Goal: Task Accomplishment & Management: Use online tool/utility

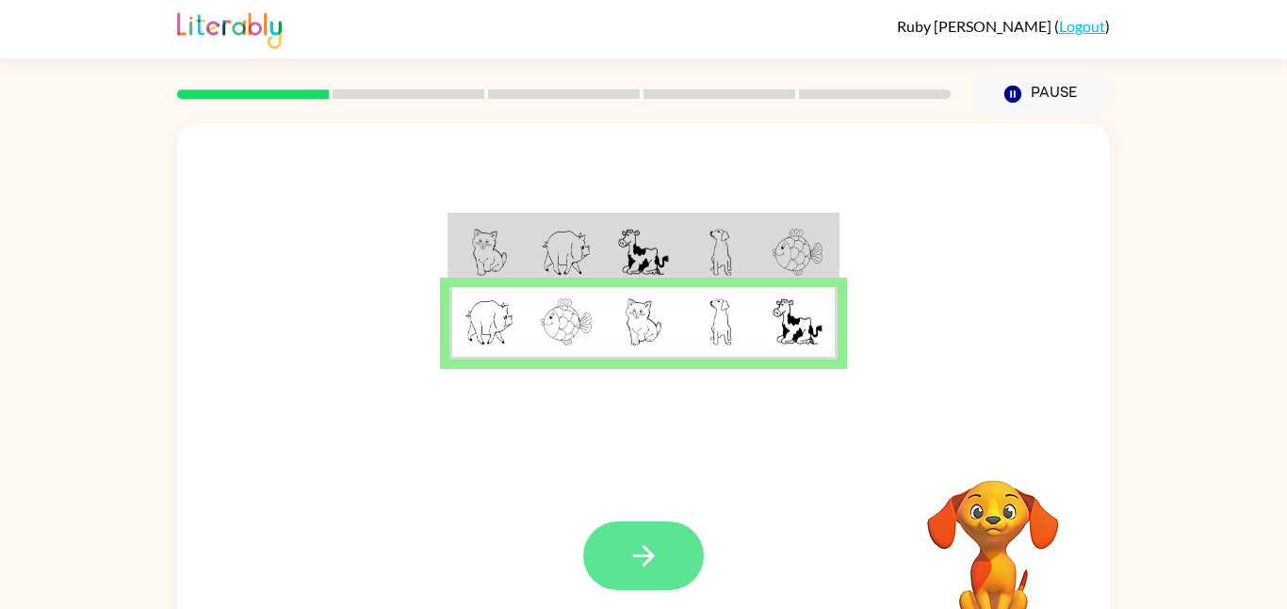
click at [630, 547] on icon "button" at bounding box center [643, 556] width 33 height 33
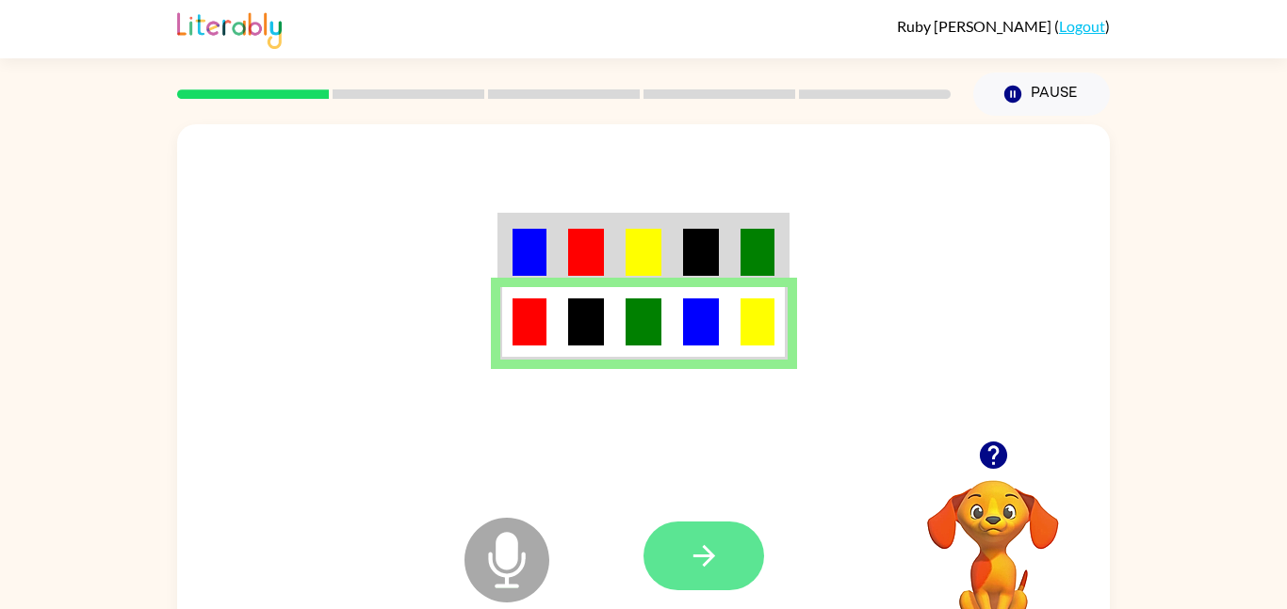
click at [734, 566] on button "button" at bounding box center [703, 556] width 121 height 69
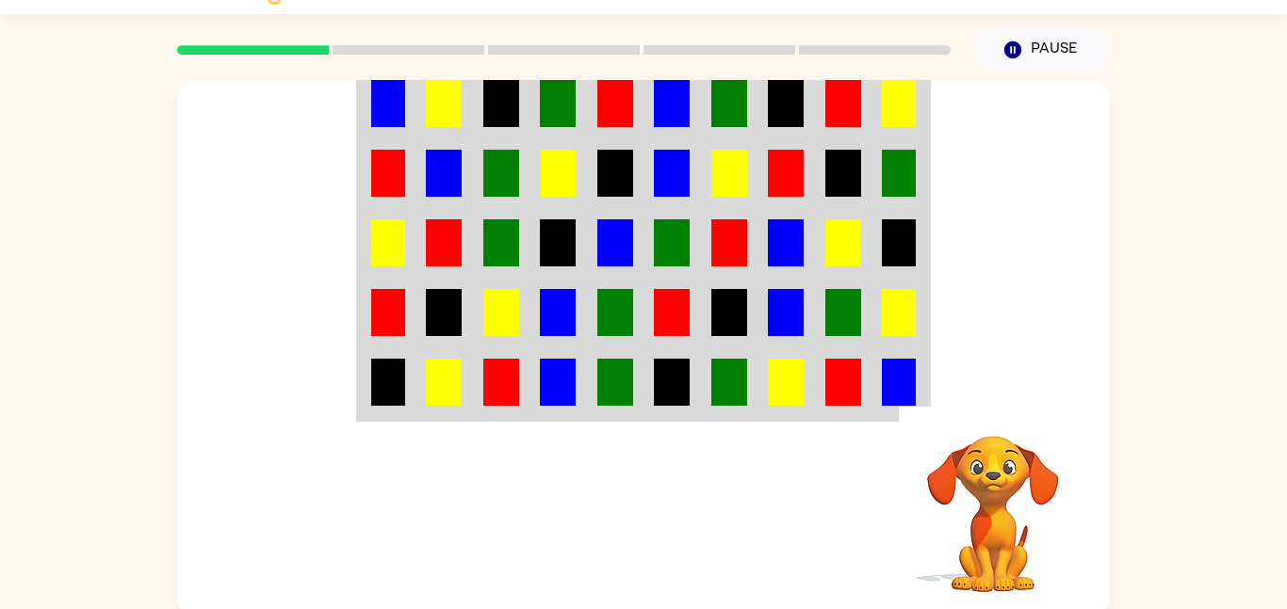
scroll to position [46, 0]
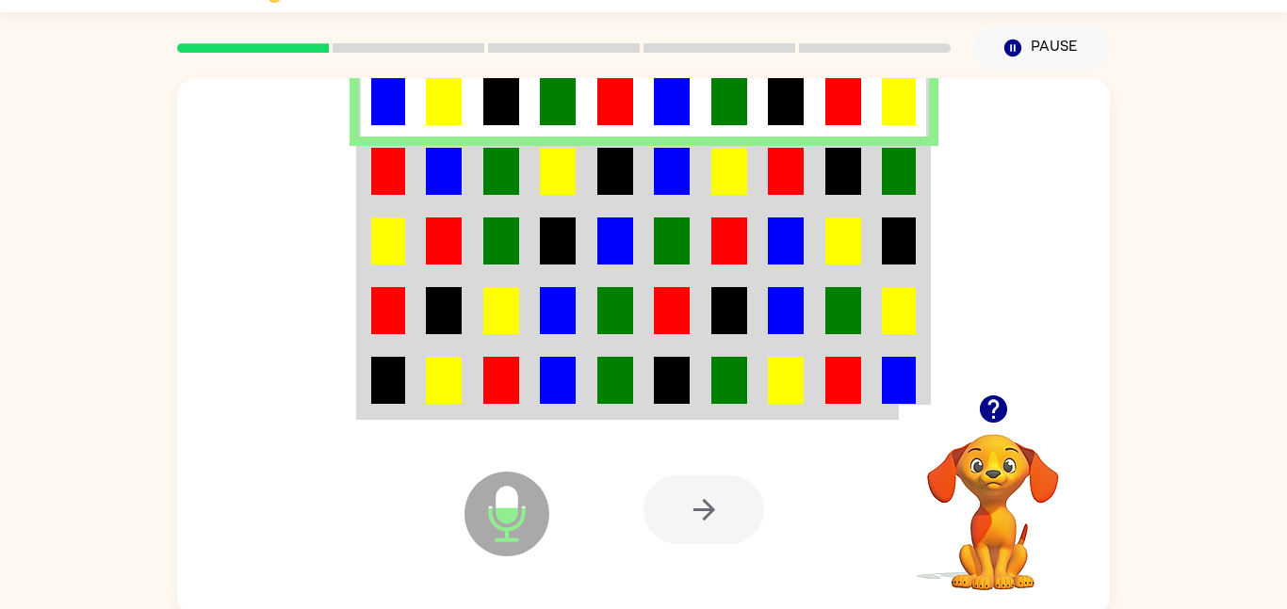
click at [385, 111] on img at bounding box center [388, 101] width 34 height 47
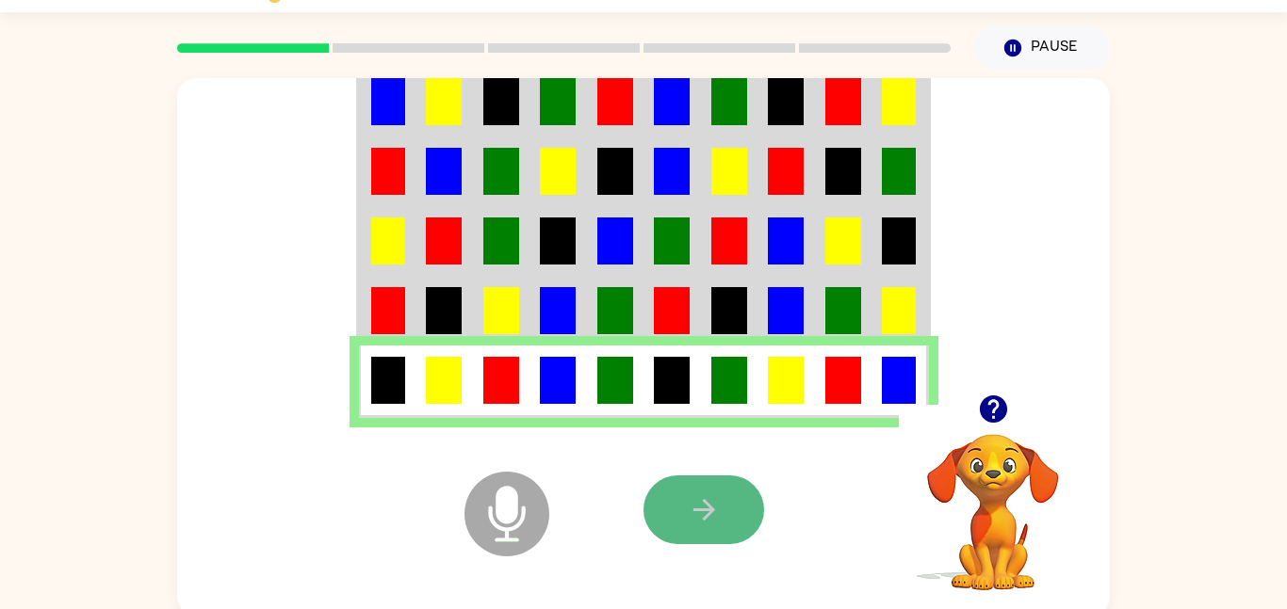
click at [710, 514] on icon "button" at bounding box center [703, 510] width 22 height 22
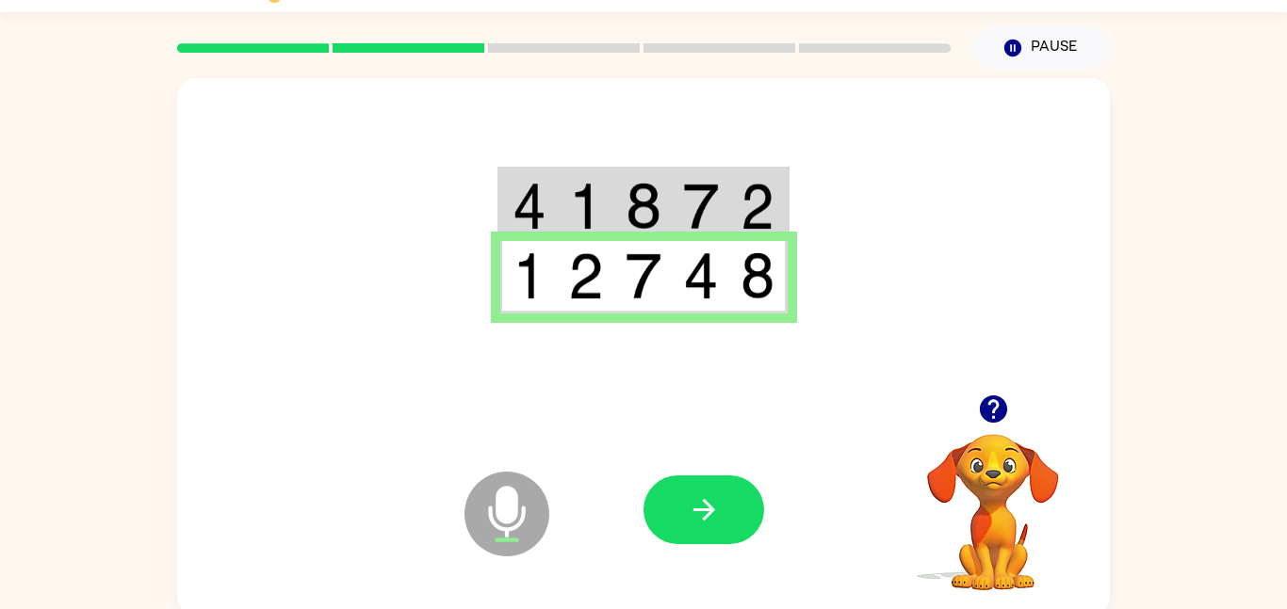
click at [670, 191] on td at bounding box center [643, 206] width 57 height 73
click at [715, 517] on icon "button" at bounding box center [704, 510] width 33 height 33
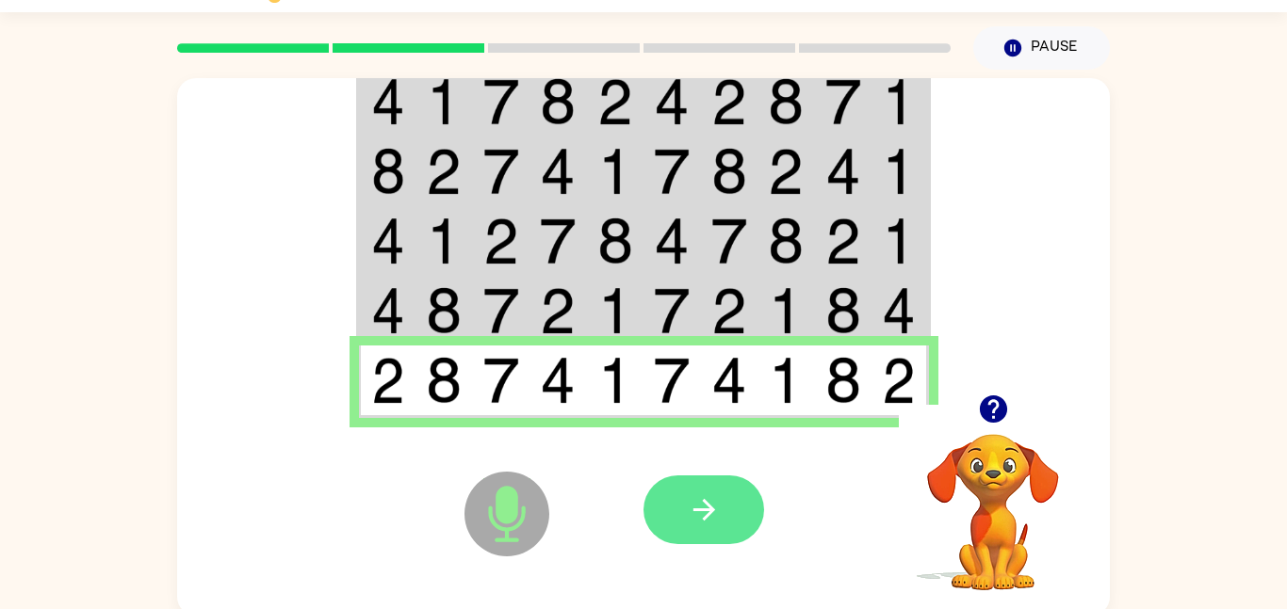
click at [722, 522] on button "button" at bounding box center [703, 510] width 121 height 69
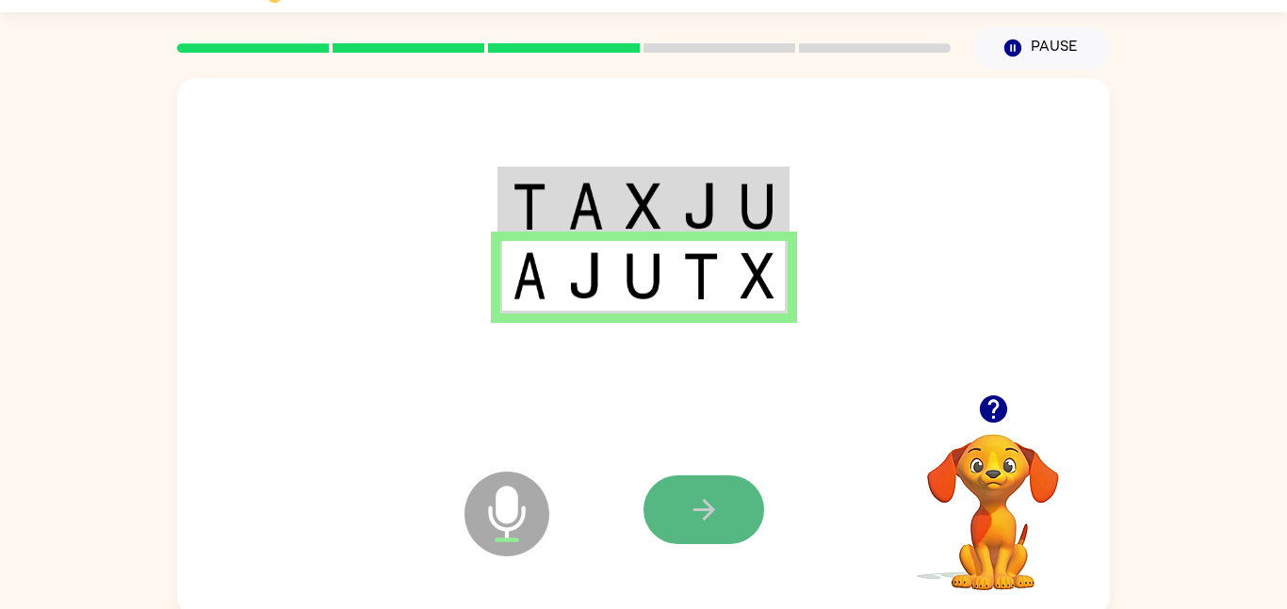
click at [695, 488] on button "button" at bounding box center [703, 510] width 121 height 69
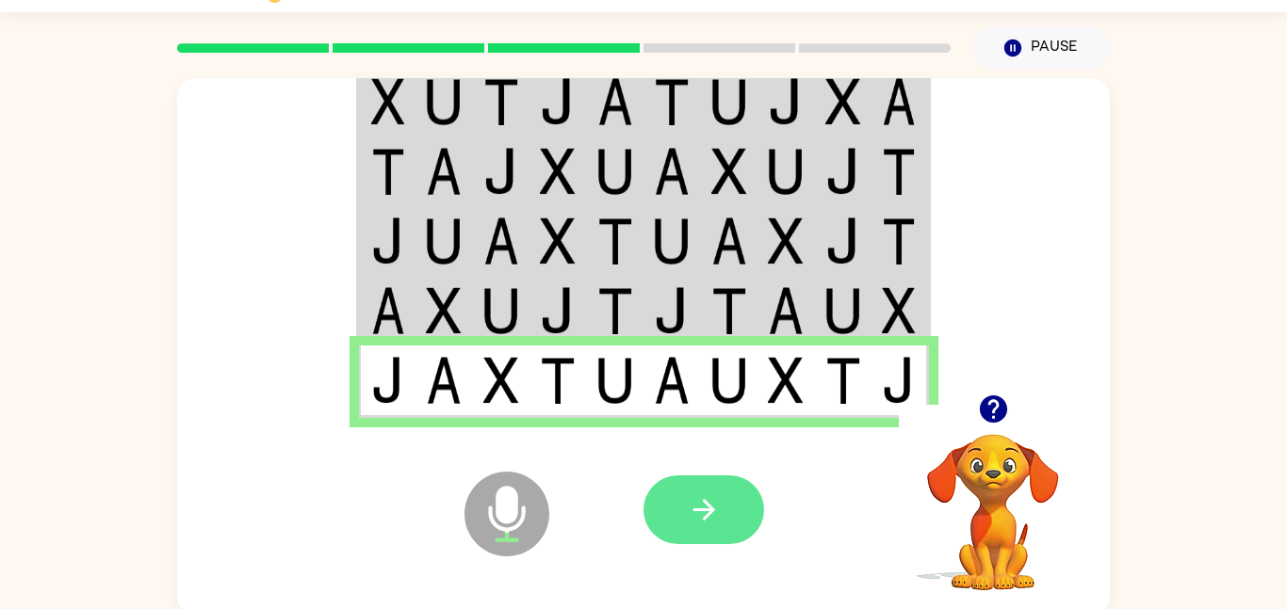
click at [722, 514] on button "button" at bounding box center [703, 510] width 121 height 69
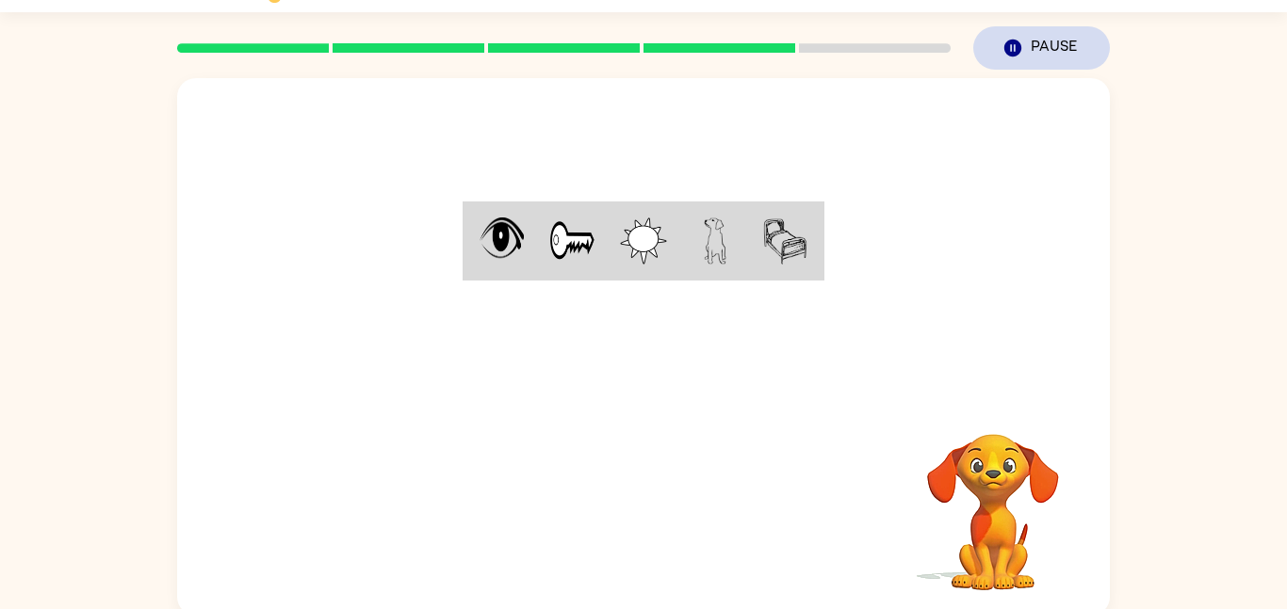
click at [1030, 49] on button "Pause Pause" at bounding box center [1041, 47] width 137 height 43
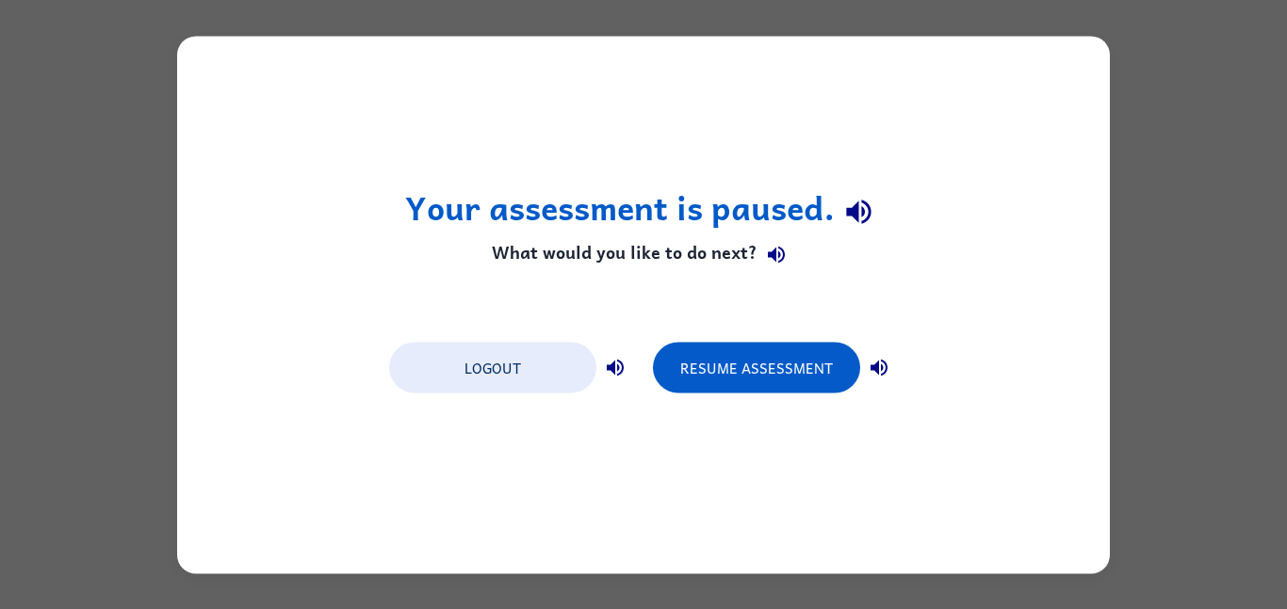
scroll to position [0, 0]
